Goal: Transaction & Acquisition: Book appointment/travel/reservation

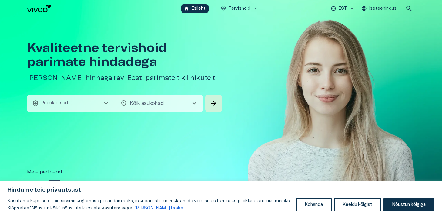
click at [104, 103] on span "chevron_right" at bounding box center [105, 103] width 7 height 7
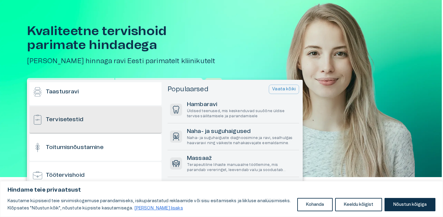
scroll to position [534, 0]
click at [100, 144] on h6 "Toitumisnõustamine" at bounding box center [75, 147] width 58 height 8
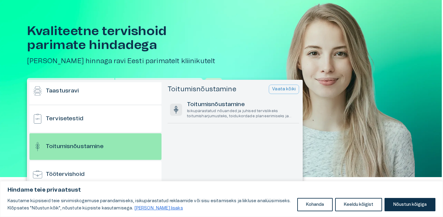
click at [284, 89] on p "Vaata kõiki" at bounding box center [284, 89] width 24 height 6
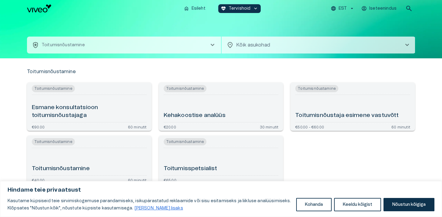
scroll to position [11, 0]
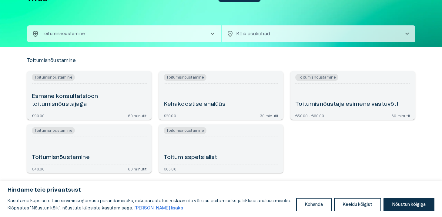
click at [242, 96] on div "Kehakoostise analüüs" at bounding box center [221, 97] width 115 height 22
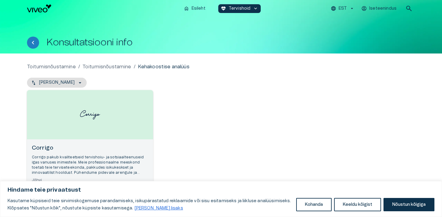
click at [36, 12] on img "Navigate to homepage" at bounding box center [39, 9] width 24 height 8
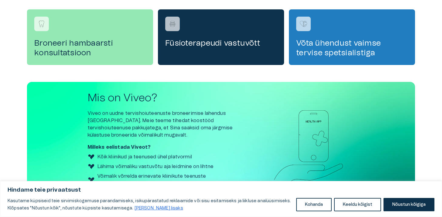
scroll to position [230, 0]
